Goal: Entertainment & Leisure: Browse casually

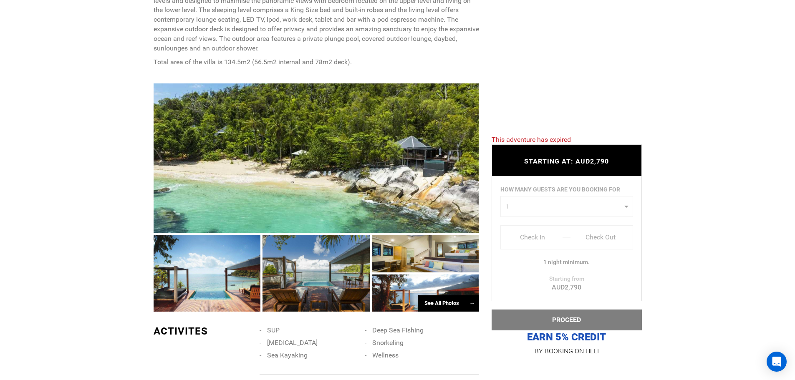
scroll to position [418, 0]
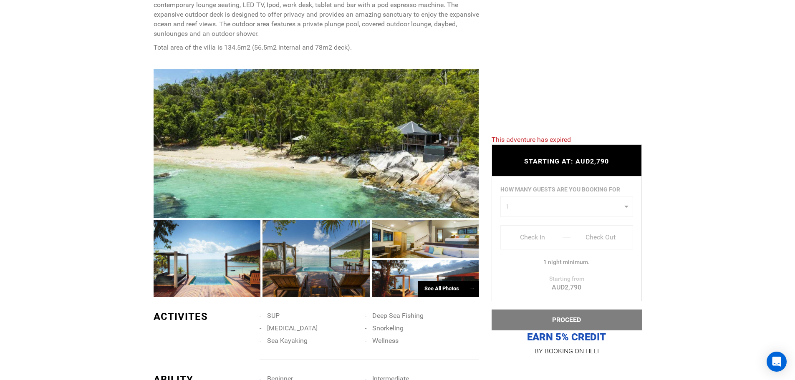
click at [450, 281] on div "See All Photos →" at bounding box center [448, 289] width 61 height 16
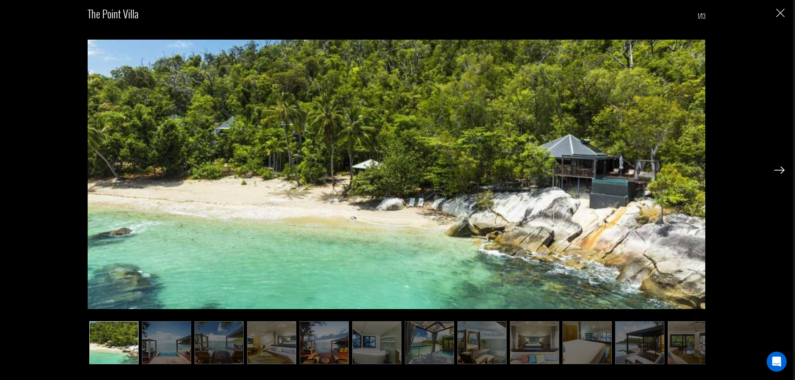
click at [781, 170] on img at bounding box center [780, 171] width 10 height 8
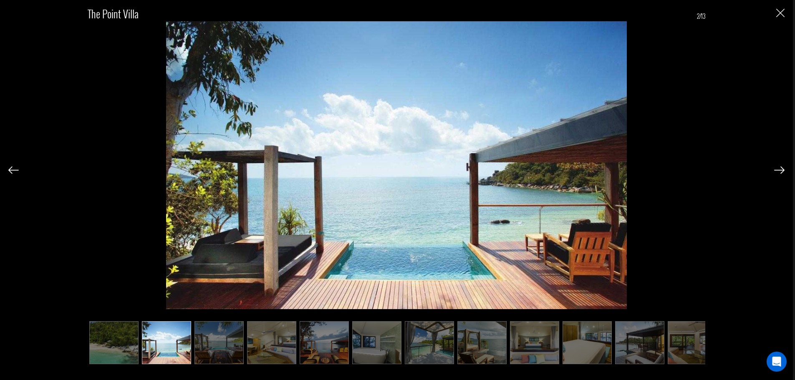
click at [781, 170] on img at bounding box center [780, 171] width 10 height 8
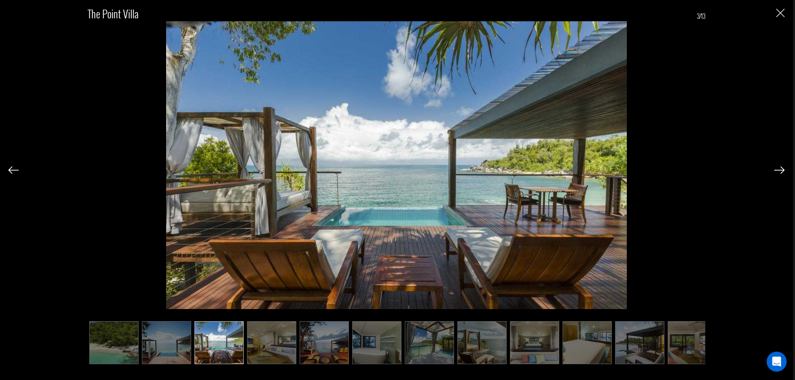
click at [781, 170] on img at bounding box center [780, 171] width 10 height 8
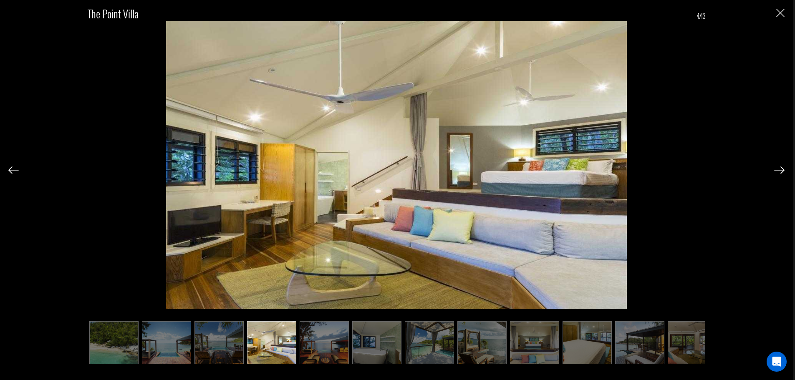
click at [781, 170] on img at bounding box center [780, 171] width 10 height 8
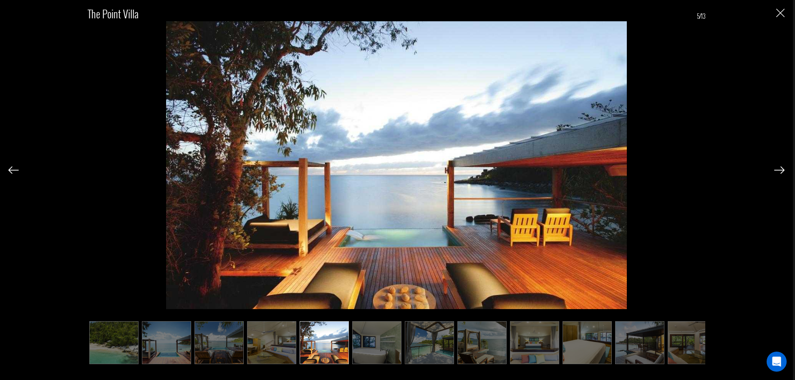
click at [781, 170] on img at bounding box center [780, 171] width 10 height 8
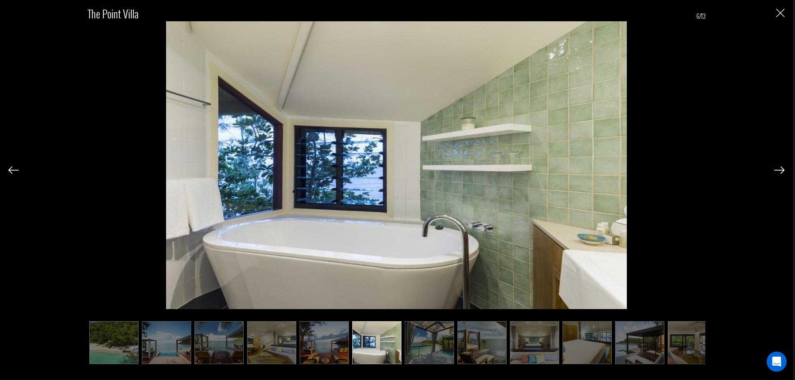
click at [781, 170] on img at bounding box center [780, 171] width 10 height 8
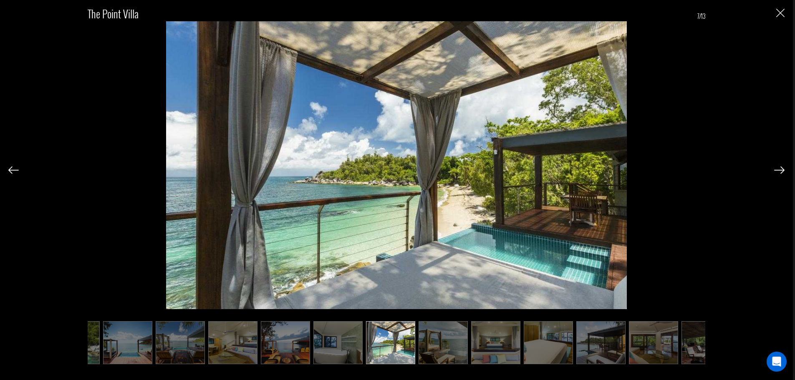
scroll to position [0, 42]
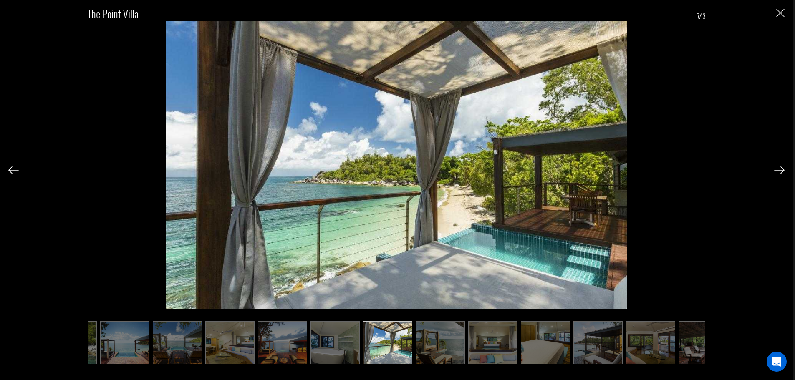
click at [781, 170] on img at bounding box center [780, 171] width 10 height 8
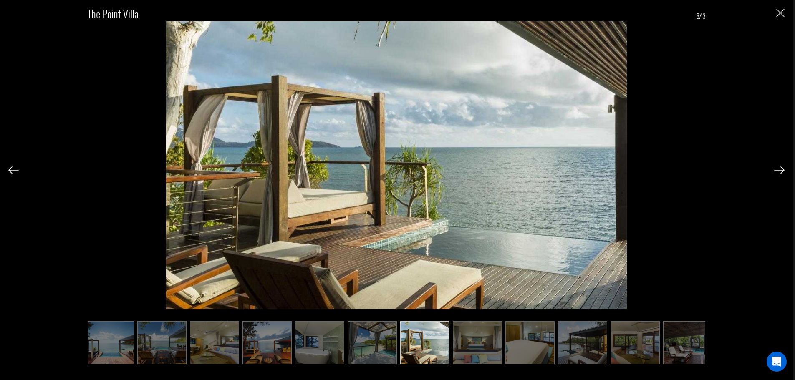
scroll to position [0, 66]
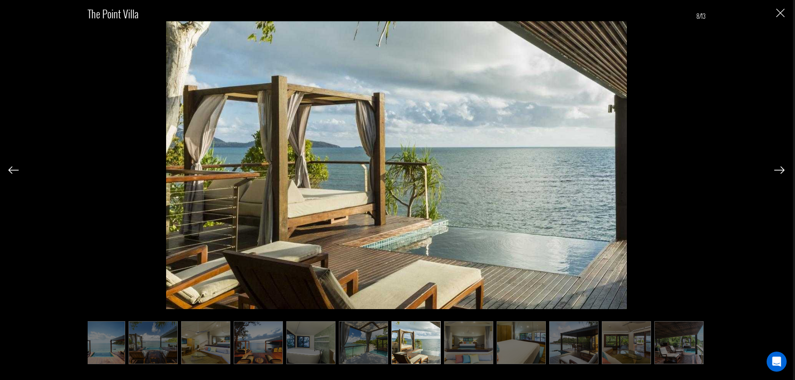
click at [782, 170] on img at bounding box center [780, 171] width 10 height 8
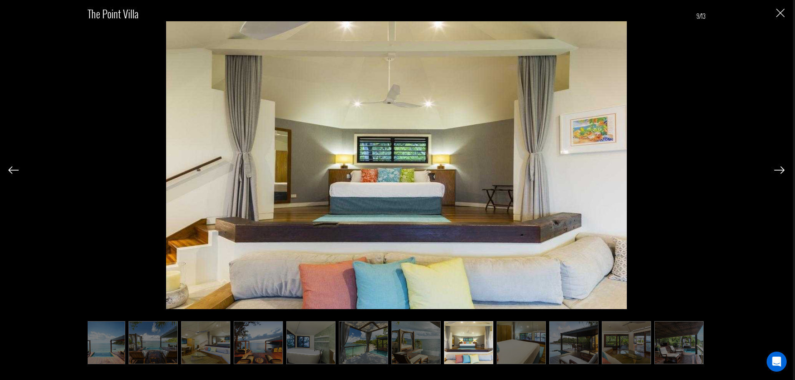
click at [782, 170] on img at bounding box center [780, 171] width 10 height 8
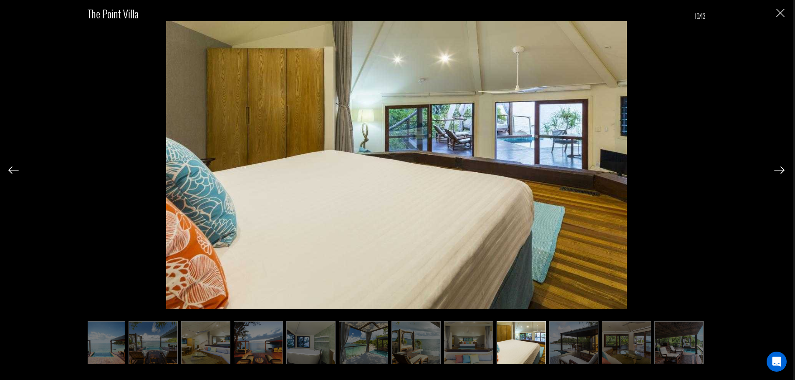
click at [782, 170] on img at bounding box center [780, 171] width 10 height 8
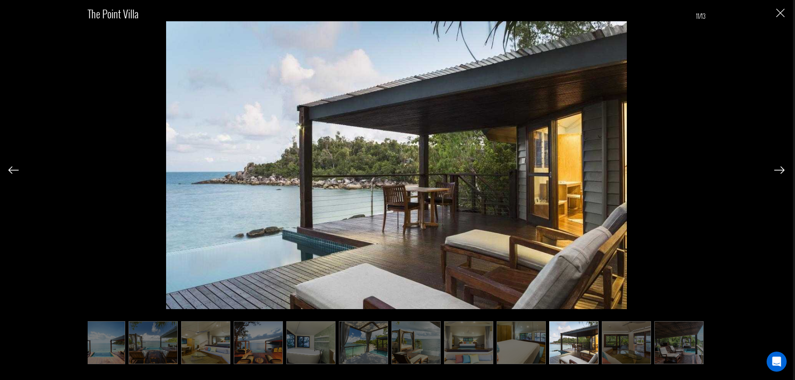
click at [782, 170] on img at bounding box center [780, 171] width 10 height 8
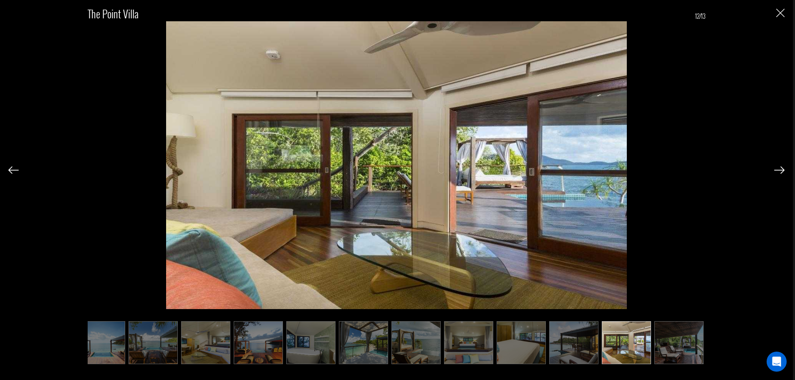
click at [782, 170] on img at bounding box center [780, 171] width 10 height 8
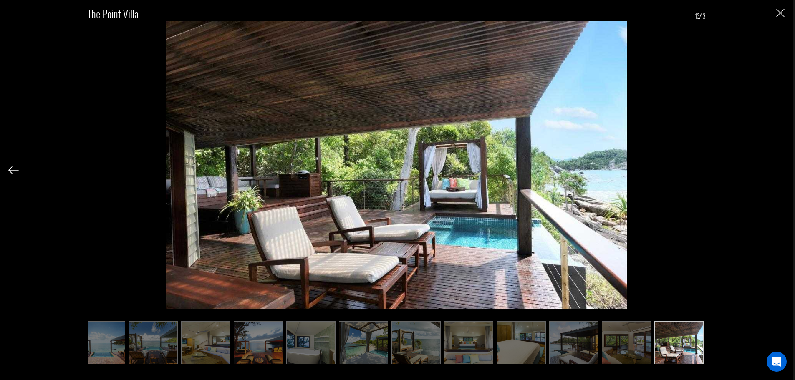
click at [784, 168] on div "The Point Villa 13/13" at bounding box center [396, 180] width 777 height 361
